Goal: Navigation & Orientation: Find specific page/section

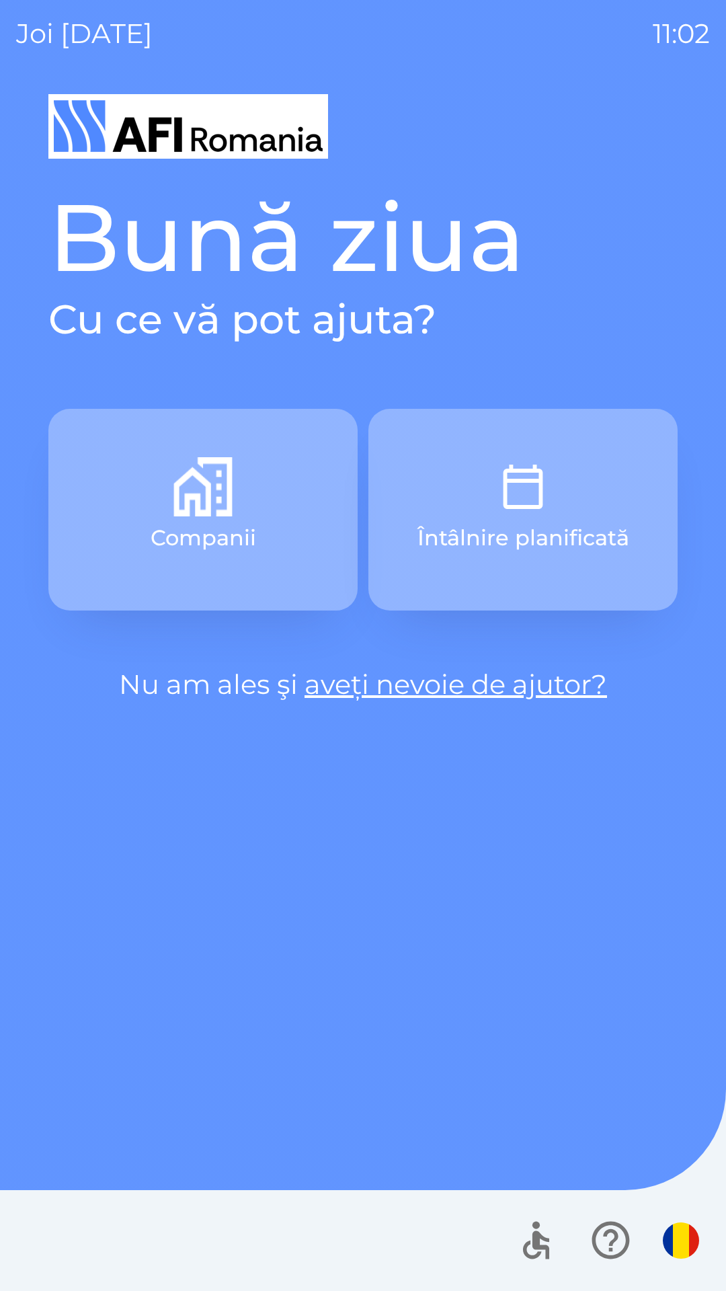
click at [122, 510] on button "Companii" at bounding box center [202, 510] width 309 height 202
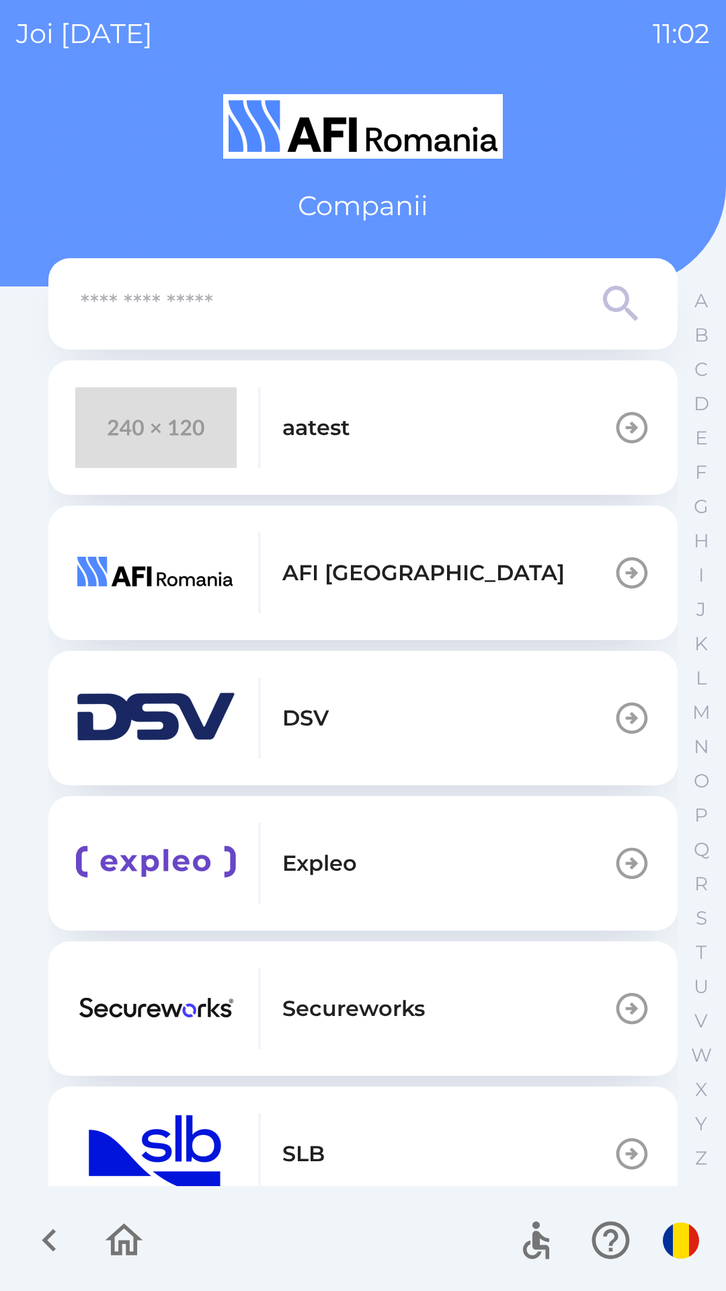
click at [135, 413] on img "button" at bounding box center [155, 427] width 161 height 81
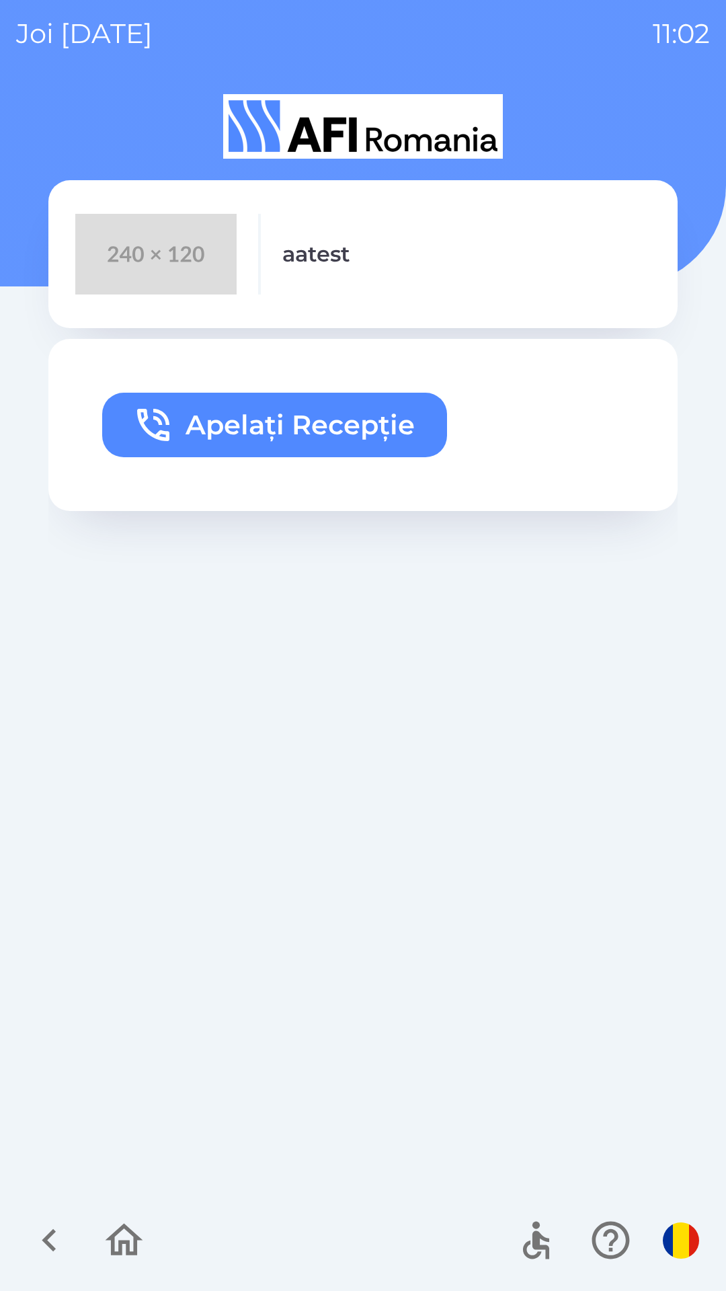
click at [117, 1243] on icon "button" at bounding box center [124, 1240] width 45 height 45
